Goal: Task Accomplishment & Management: Manage account settings

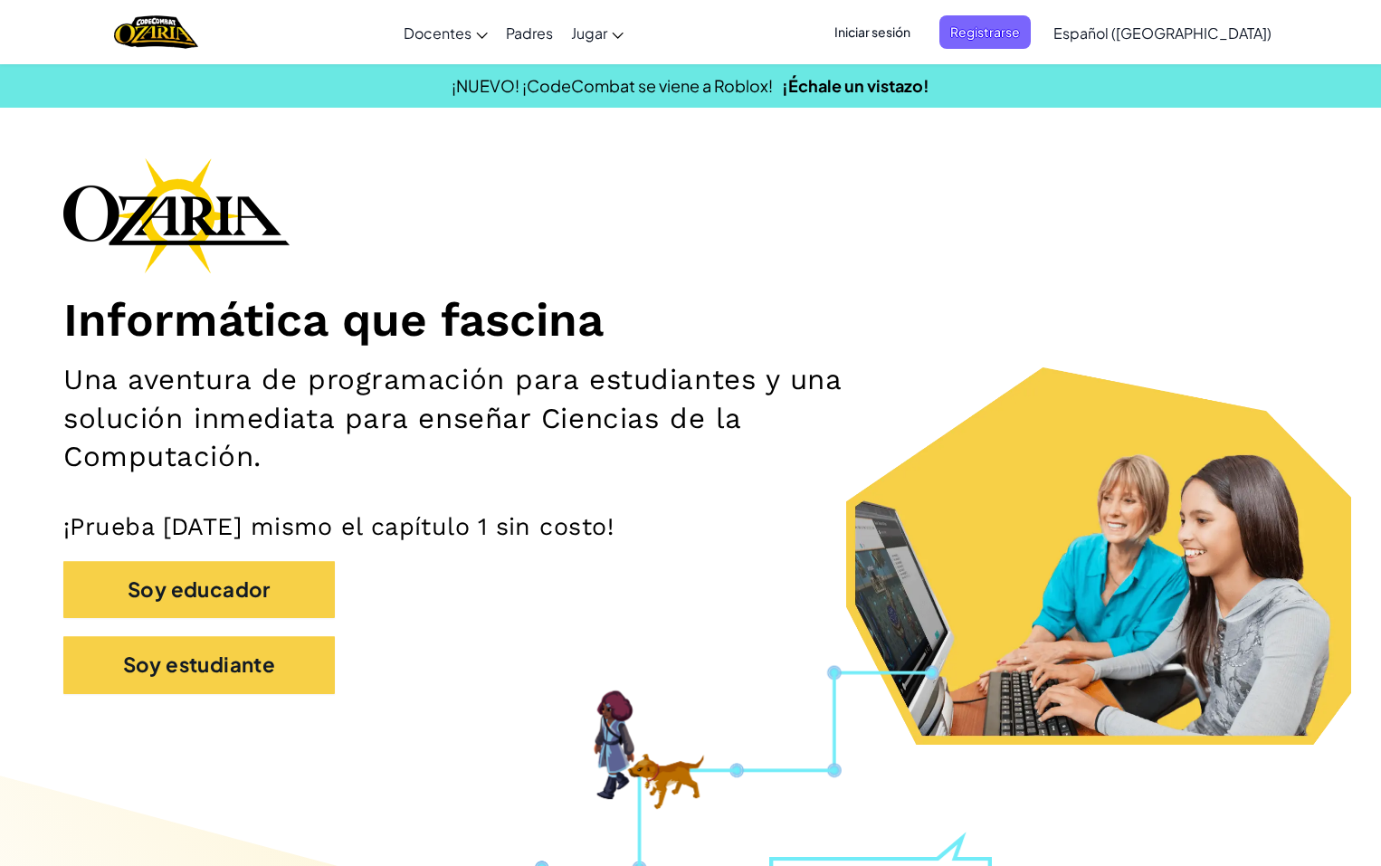
click at [909, 35] on span "Iniciar sesión" at bounding box center [872, 31] width 98 height 33
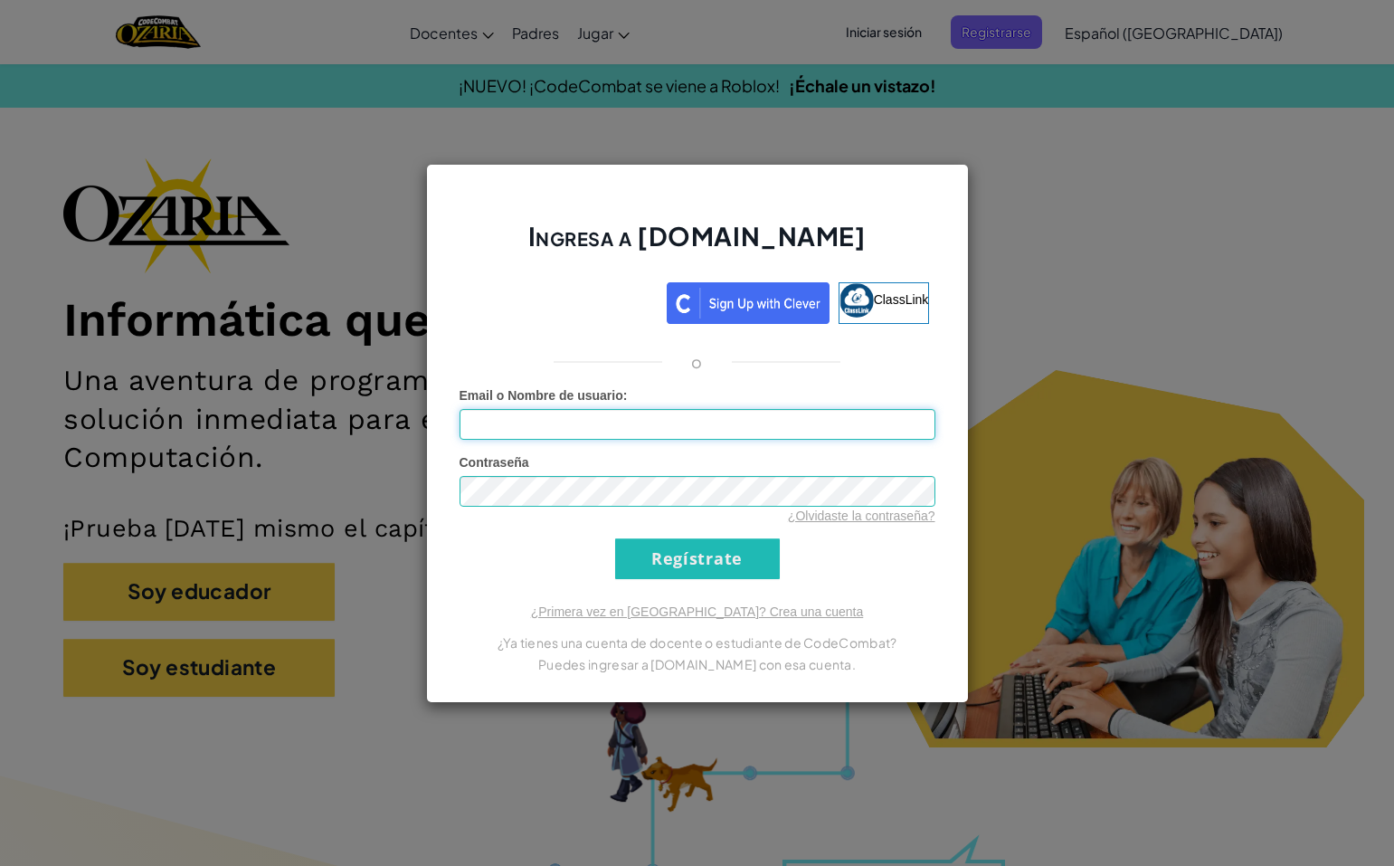
click at [596, 414] on input "Email o Nombre de usuario :" at bounding box center [698, 424] width 476 height 31
click at [661, 545] on input "Regístrate" at bounding box center [697, 558] width 165 height 41
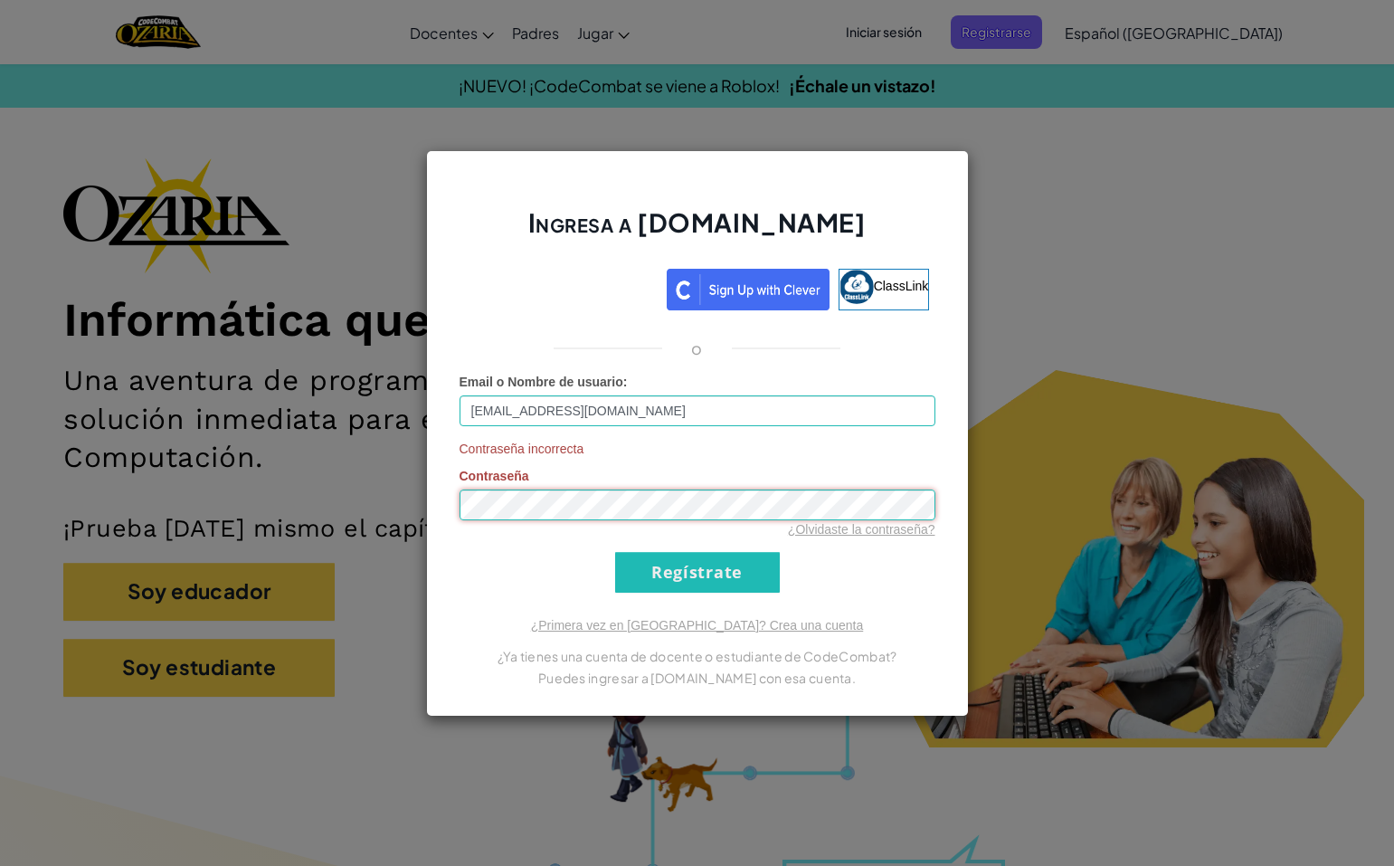
click at [694, 399] on input "[EMAIL_ADDRESS][DOMAIN_NAME]" at bounding box center [698, 410] width 476 height 31
type input "[EMAIL_ADDRESS][DOMAIN_NAME]"
click at [502, 487] on div "Contraseña incorrecta Contraseña ¿Olvidaste la contraseña?" at bounding box center [698, 489] width 476 height 99
click at [701, 566] on input "Regístrate" at bounding box center [697, 572] width 165 height 41
